Goal: Obtain resource: Download file/media

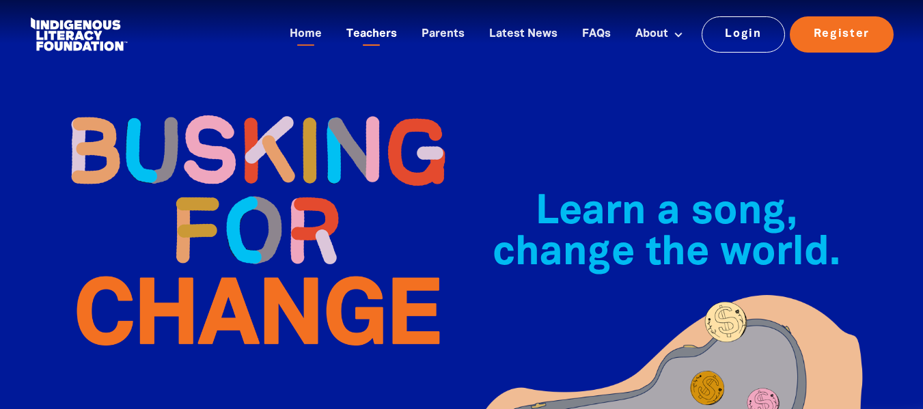
click at [382, 33] on link "Teachers" at bounding box center [371, 34] width 67 height 23
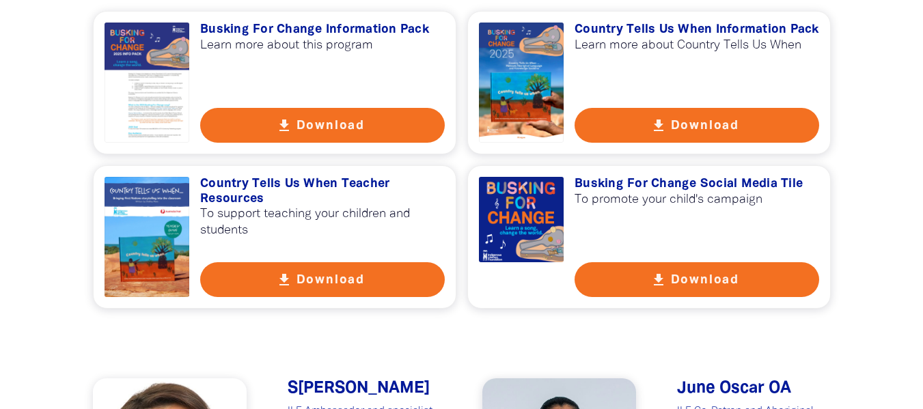
scroll to position [1050, 0]
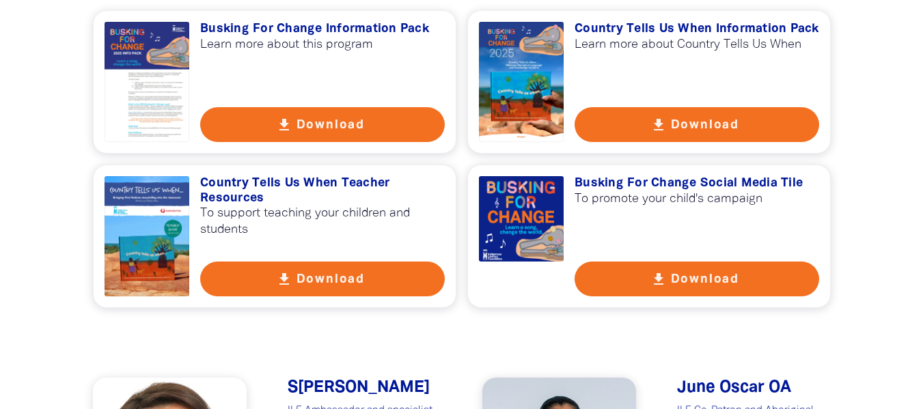
click at [397, 279] on button "get_app Download" at bounding box center [322, 279] width 244 height 35
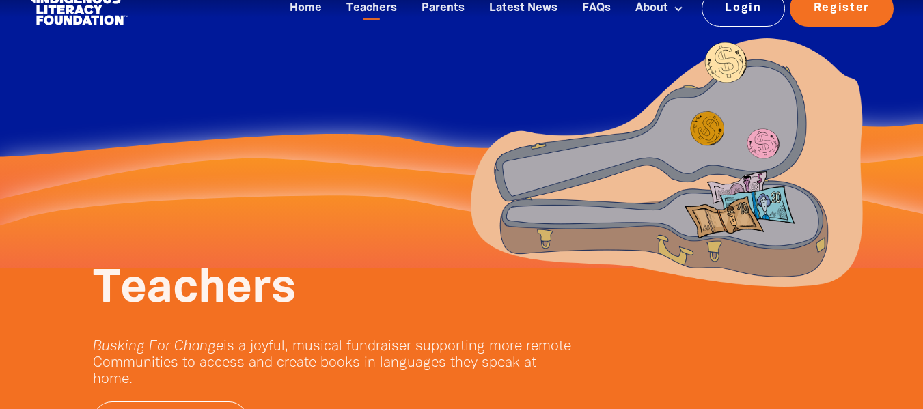
scroll to position [0, 0]
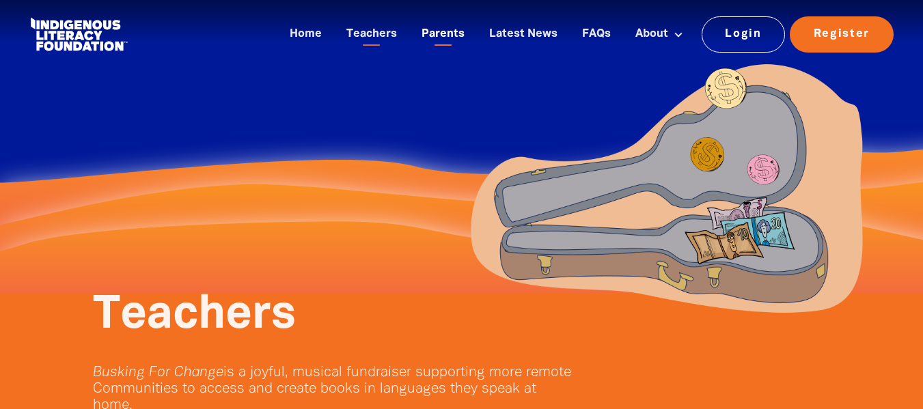
click at [444, 24] on link "Parents" at bounding box center [442, 34] width 59 height 23
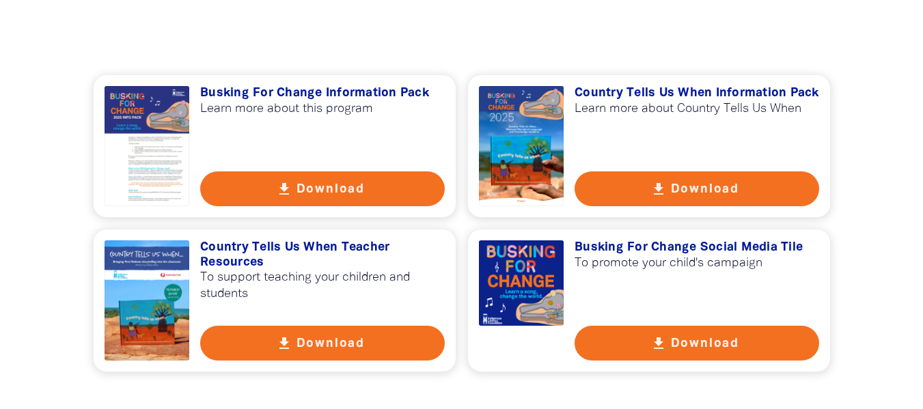
scroll to position [993, 0]
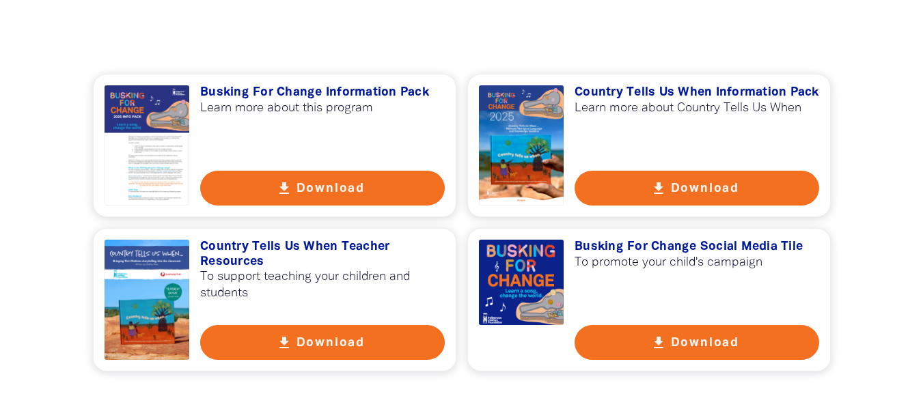
click at [659, 182] on icon "get_app" at bounding box center [658, 188] width 16 height 16
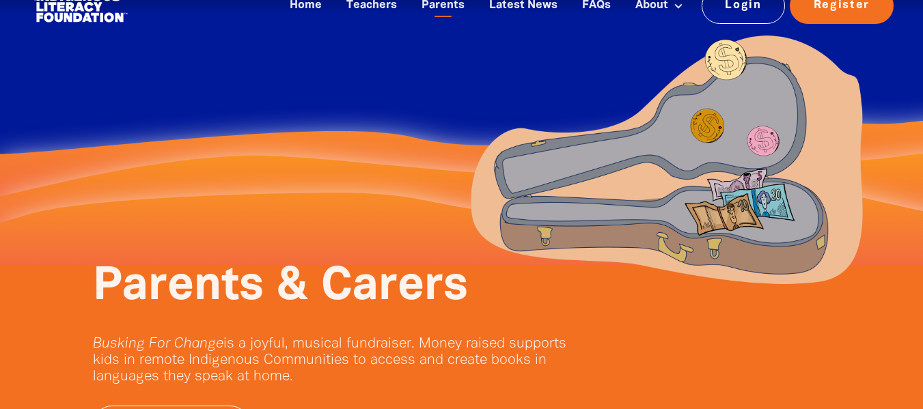
scroll to position [0, 0]
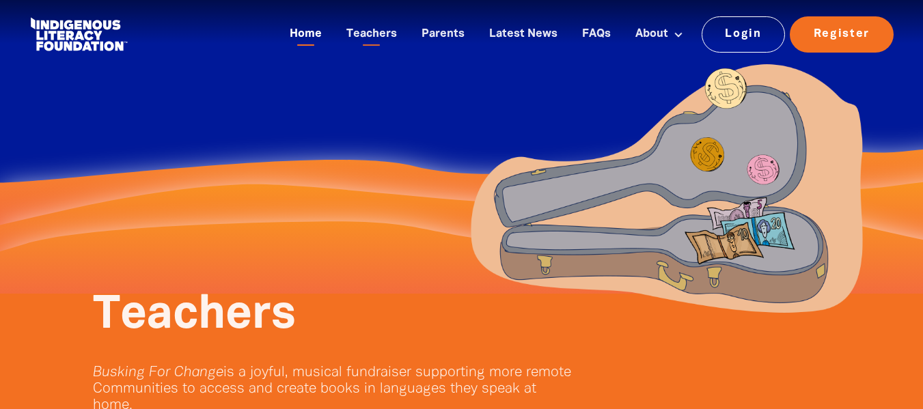
click at [316, 33] on link "Home" at bounding box center [305, 34] width 48 height 23
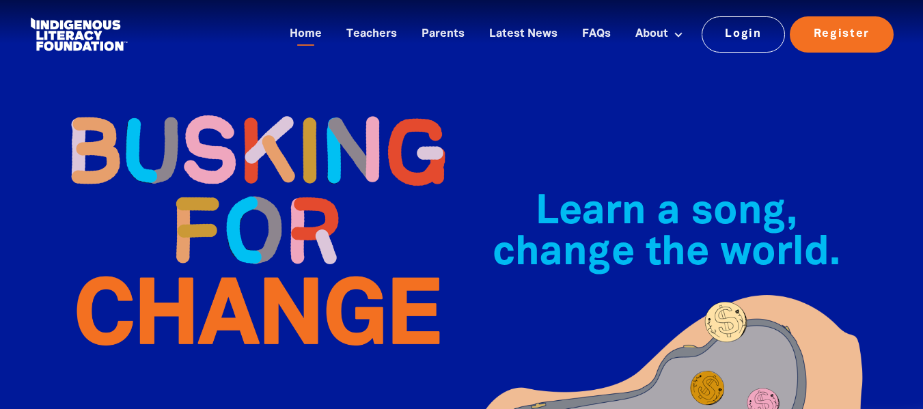
click at [397, 203] on img at bounding box center [257, 230] width 410 height 296
